Goal: Go to known website: Access a specific website the user already knows

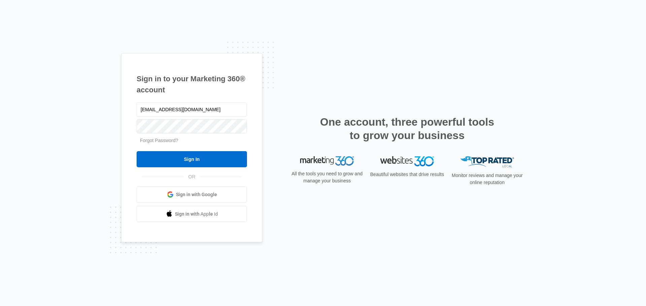
type input "[EMAIL_ADDRESS][DOMAIN_NAME]"
click at [137, 151] on input "Sign In" at bounding box center [192, 159] width 110 height 16
